Goal: Information Seeking & Learning: Learn about a topic

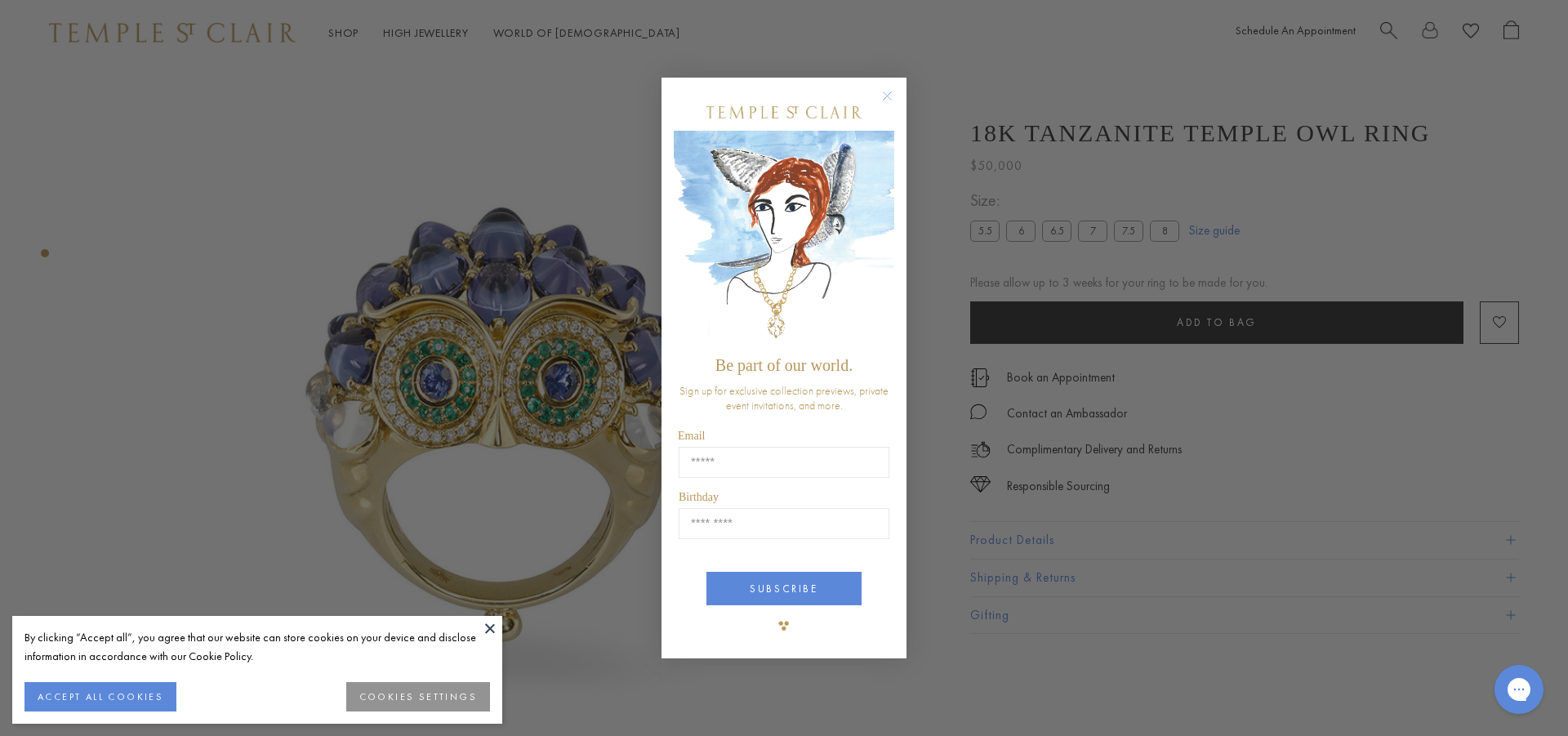
click at [894, 94] on circle "Close dialog" at bounding box center [887, 95] width 20 height 20
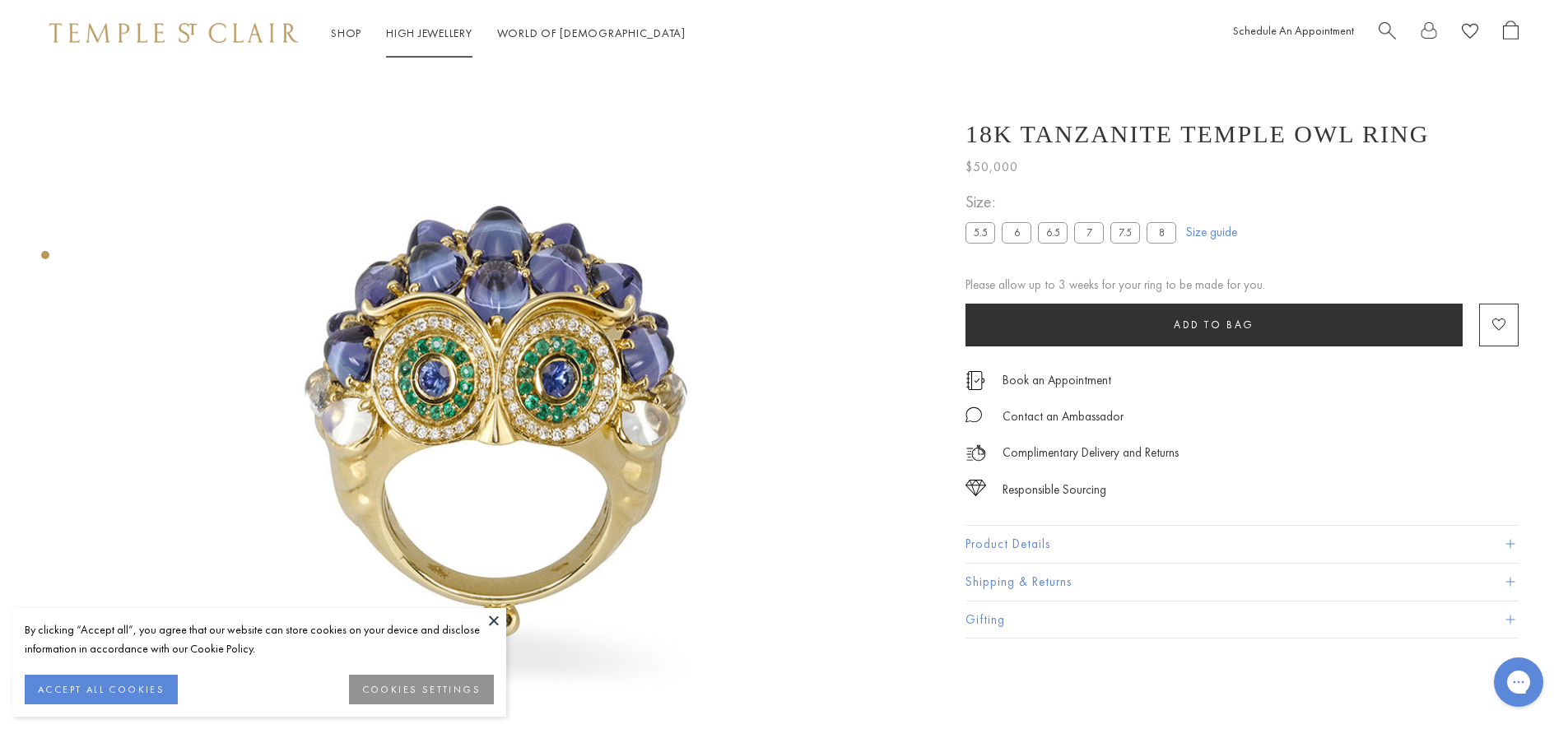
click at [434, 33] on link "High Jewellery High Jewellery" at bounding box center [428, 32] width 86 height 15
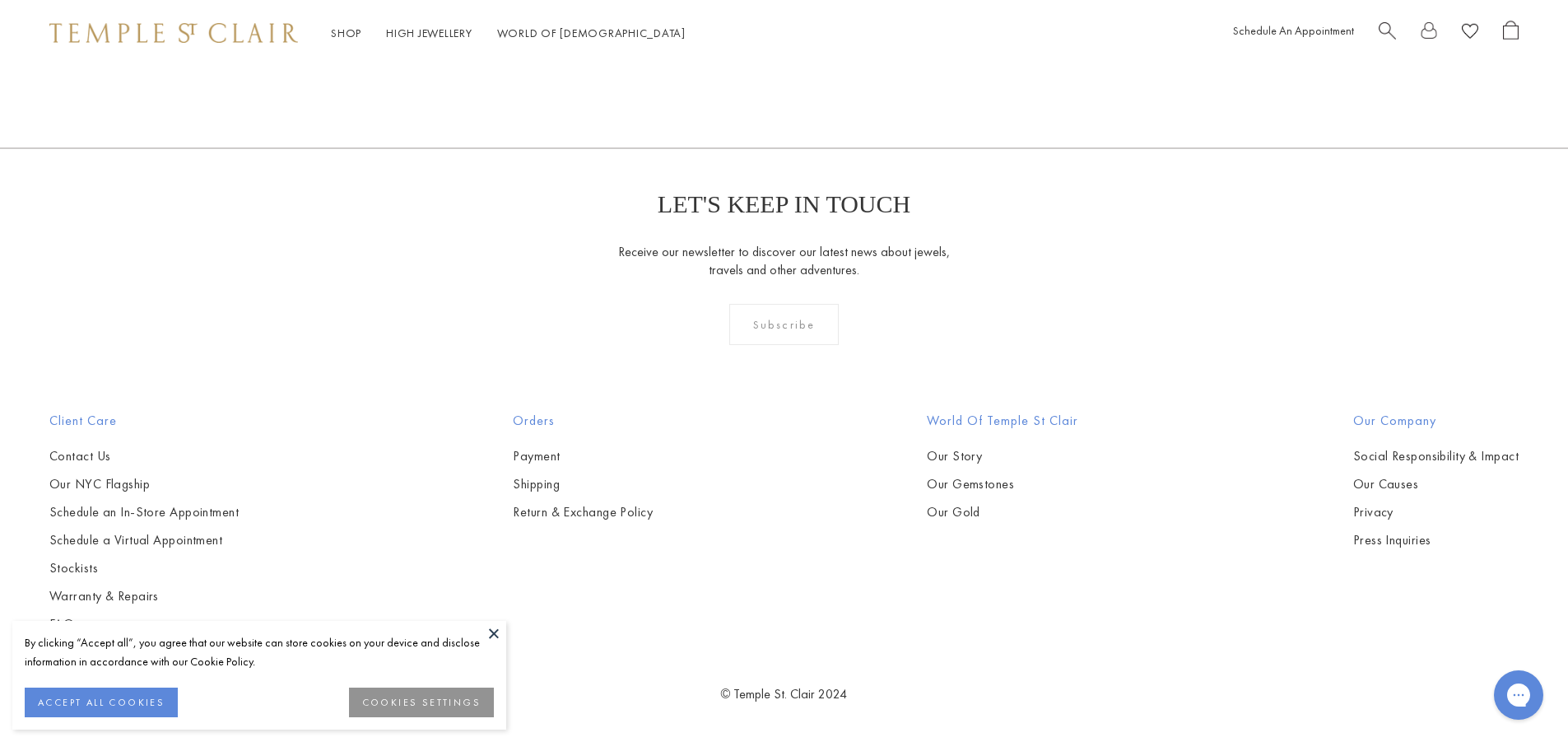
scroll to position [1781, 0]
click at [127, 486] on link "Our NYC Flagship" at bounding box center [144, 483] width 189 height 18
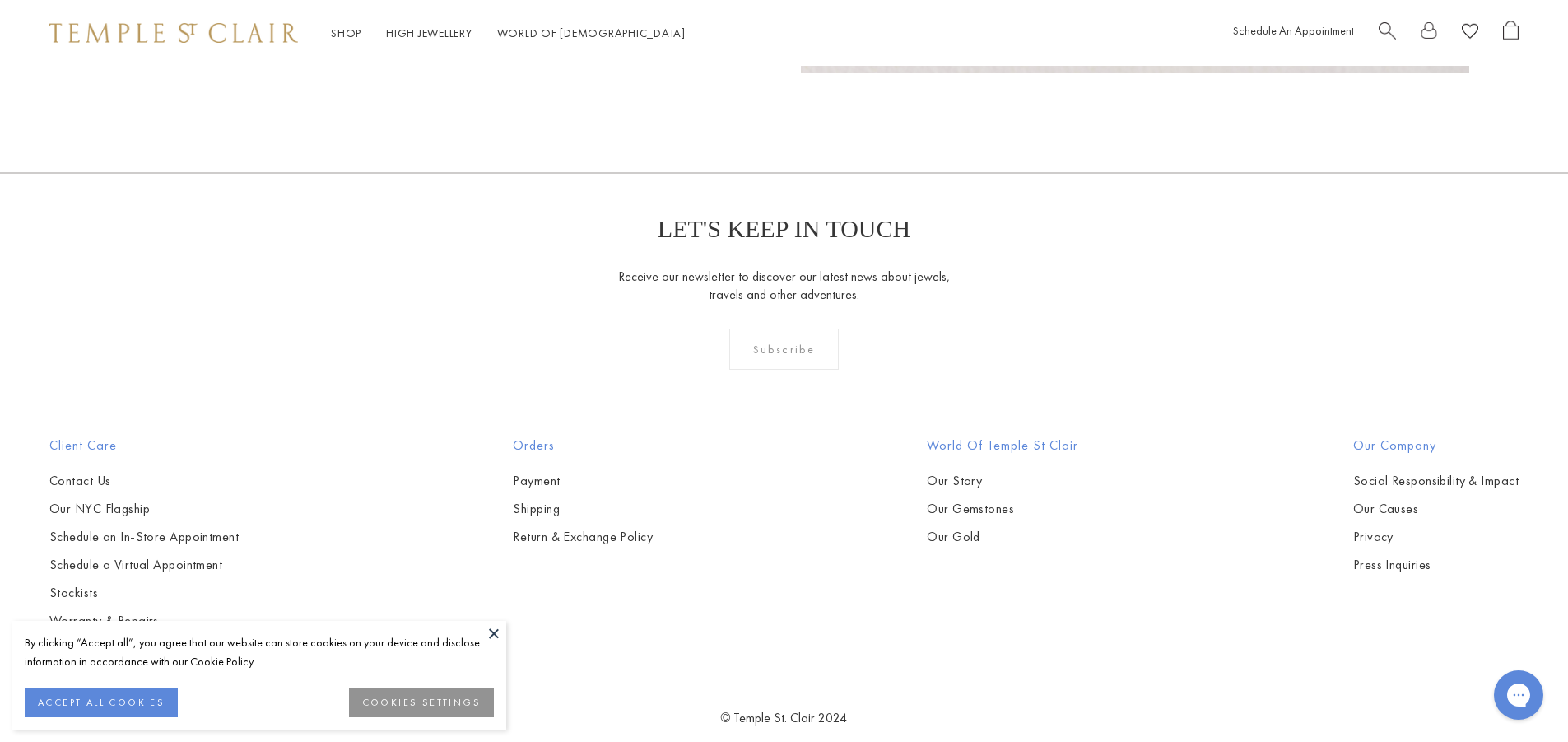
scroll to position [1720, 0]
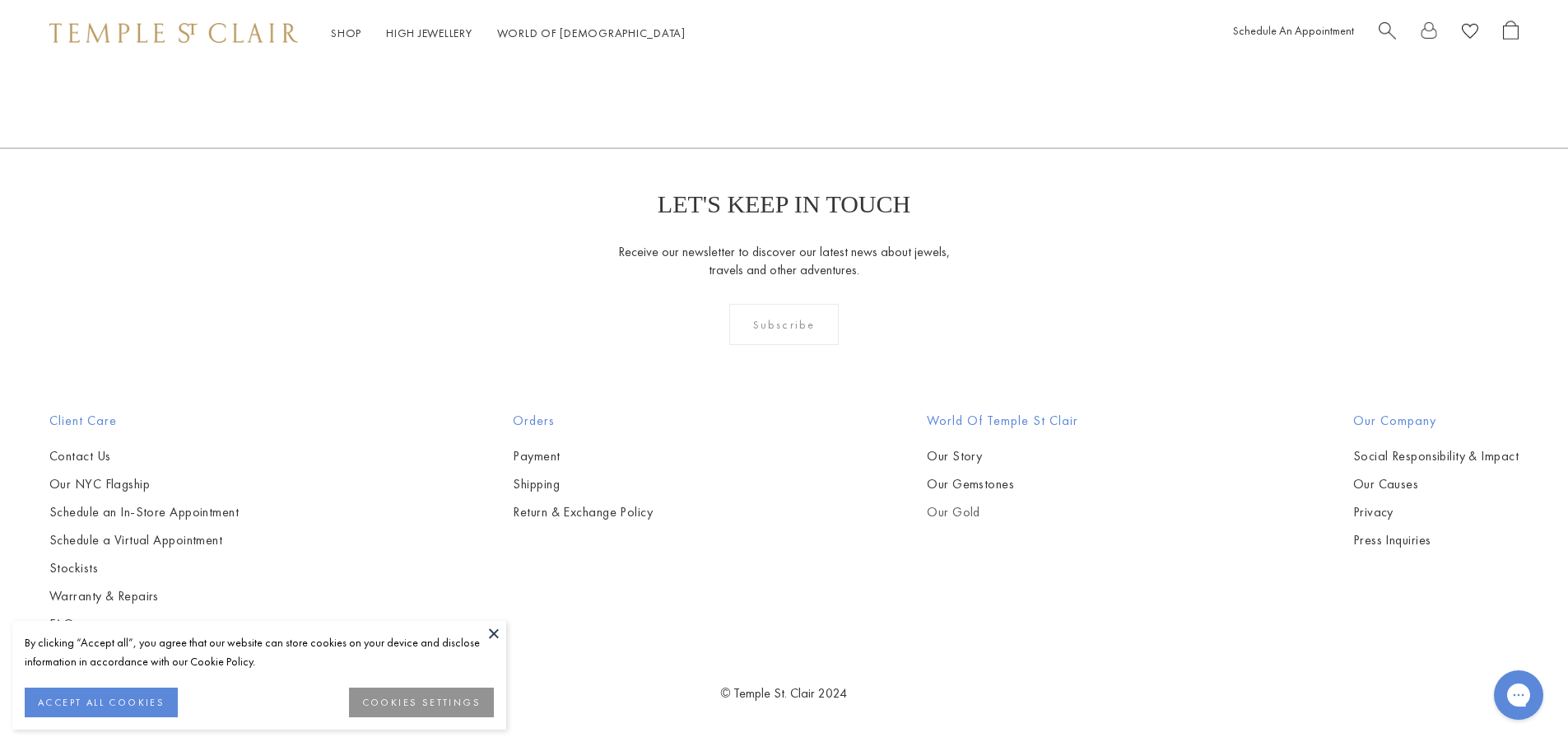
click at [967, 513] on link "Our Gold" at bounding box center [1003, 512] width 152 height 18
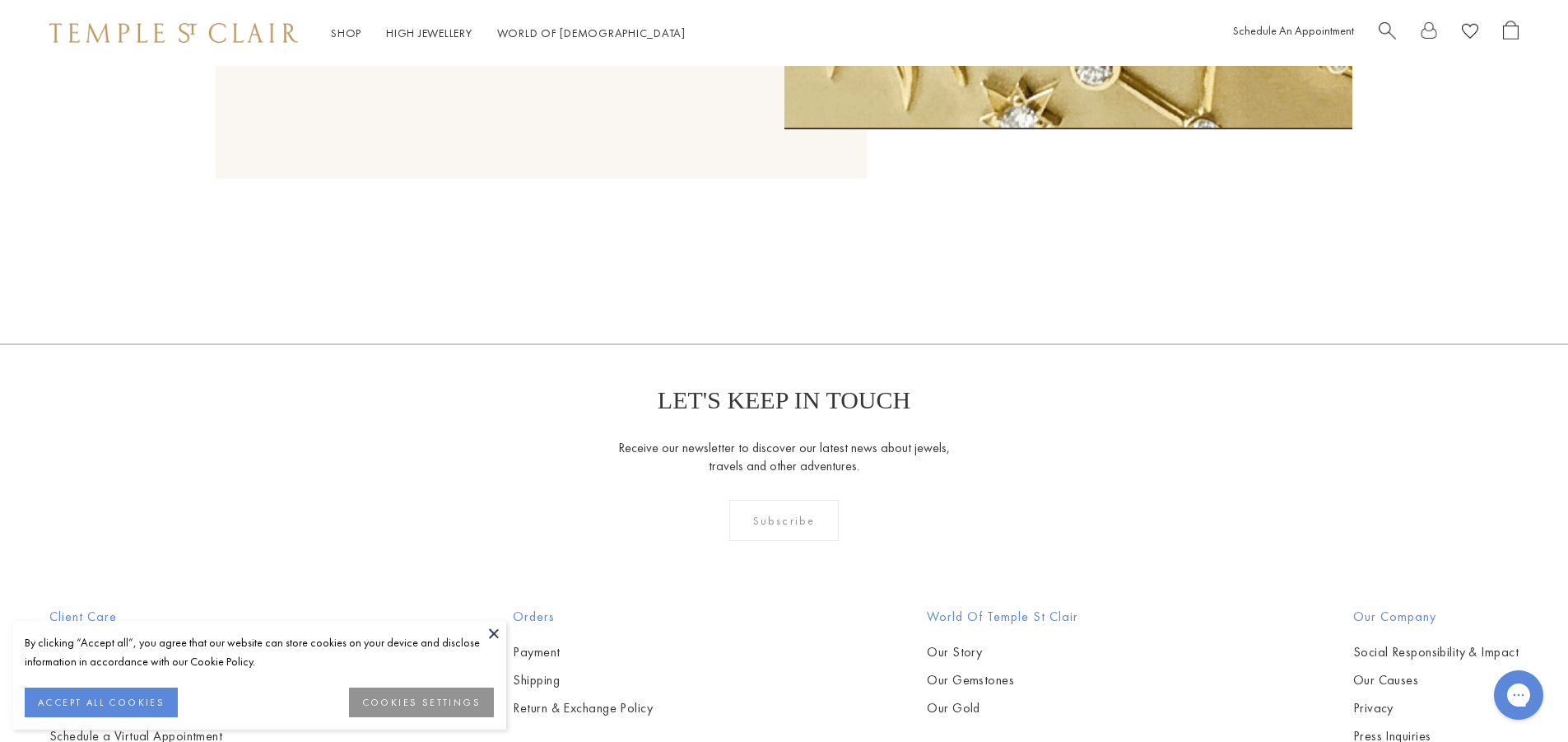
scroll to position [2227, 0]
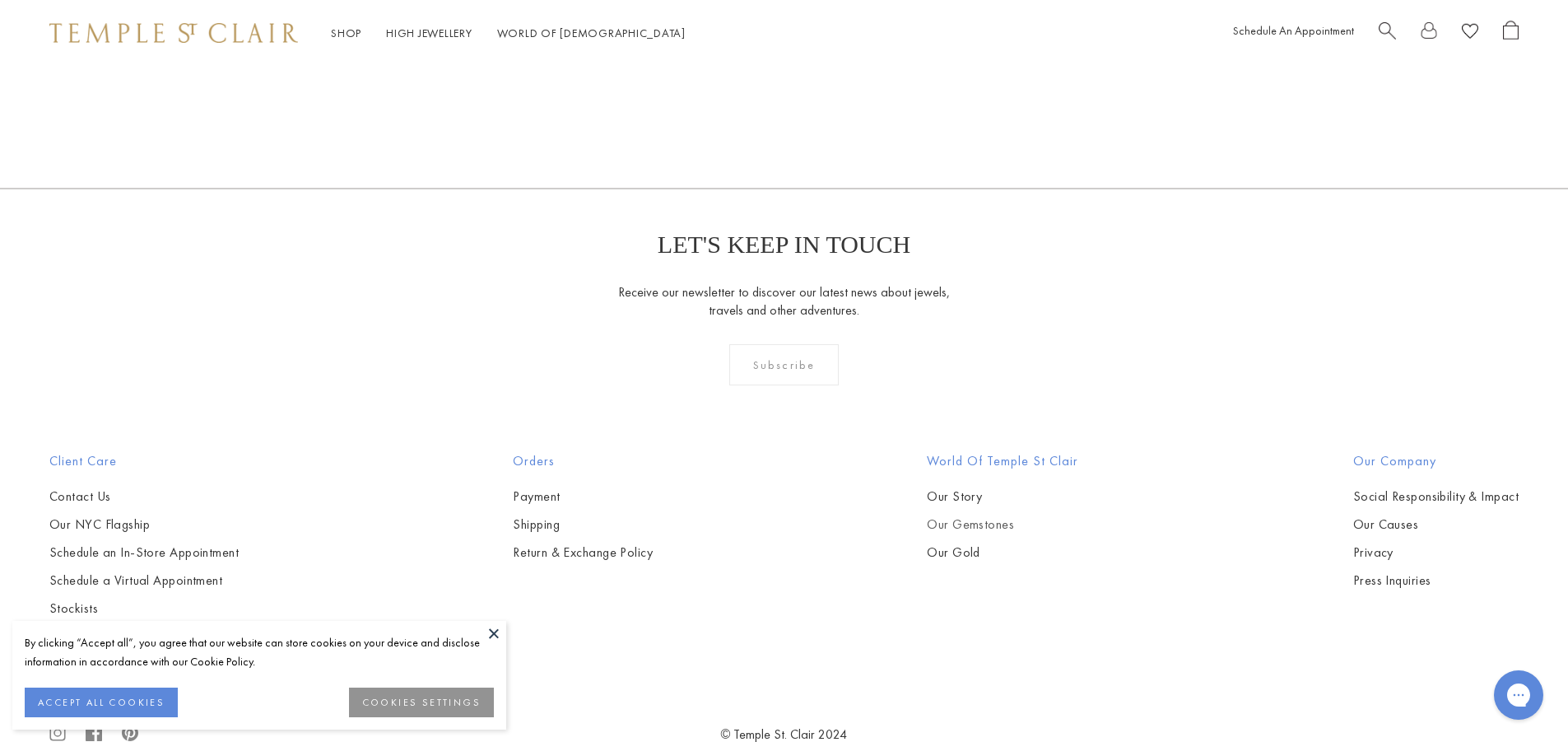
click at [952, 515] on link "Our Gemstones" at bounding box center [1003, 524] width 152 height 18
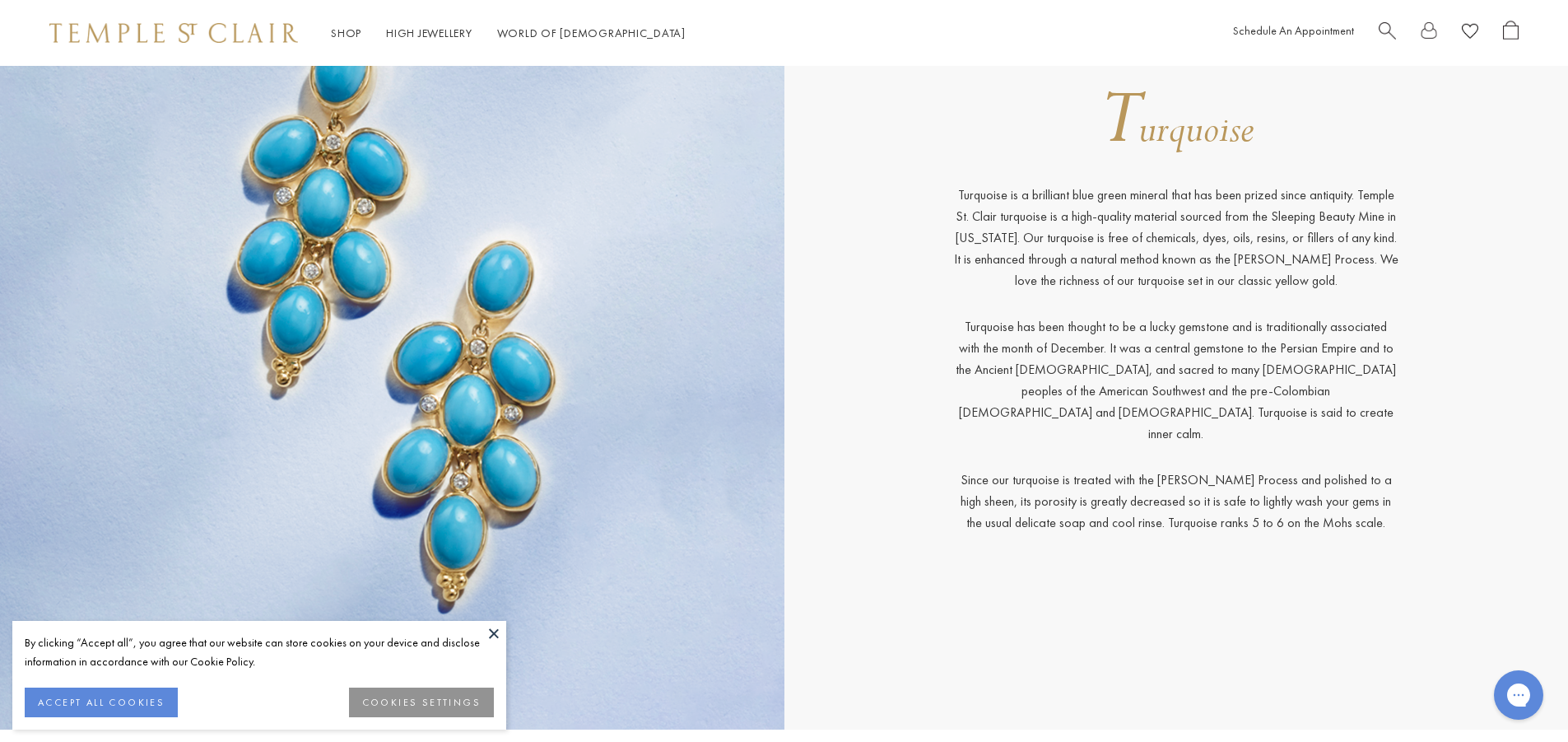
scroll to position [24701, 0]
